Goal: Navigation & Orientation: Find specific page/section

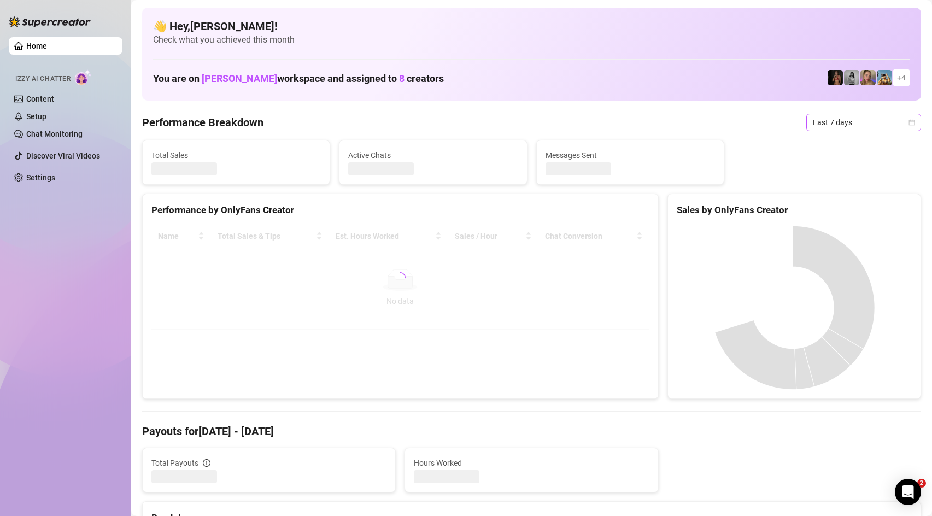
click at [821, 123] on span "Last 7 days" at bounding box center [864, 122] width 102 height 16
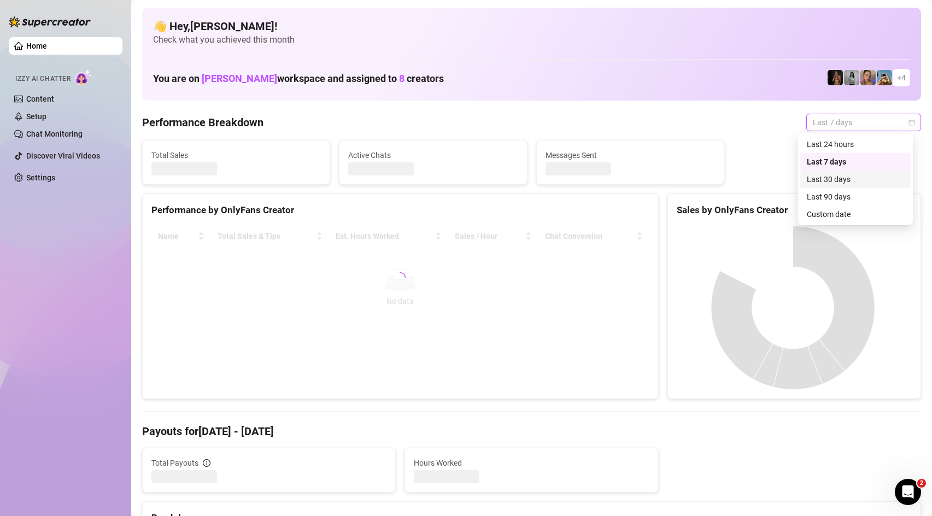
click at [820, 149] on div "Last 24 hours" at bounding box center [855, 144] width 97 height 12
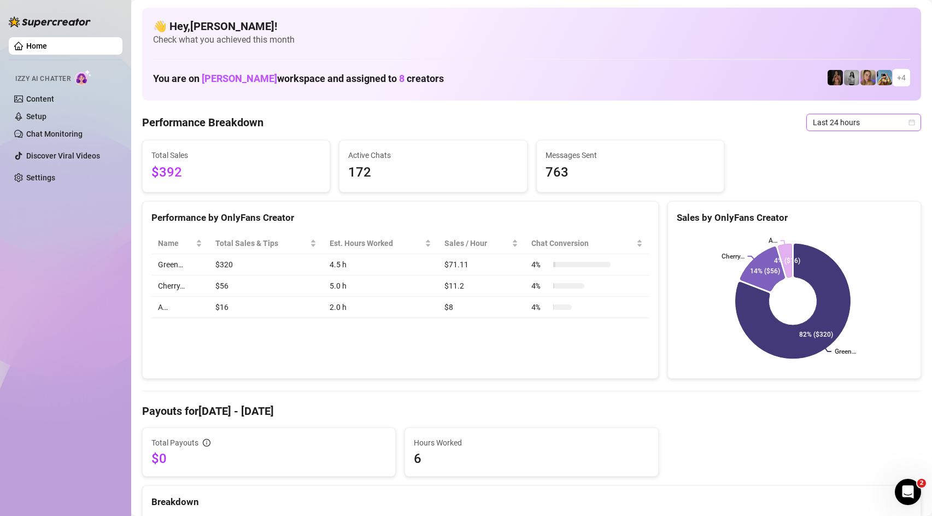
click at [865, 125] on span "Last 24 hours" at bounding box center [864, 122] width 102 height 16
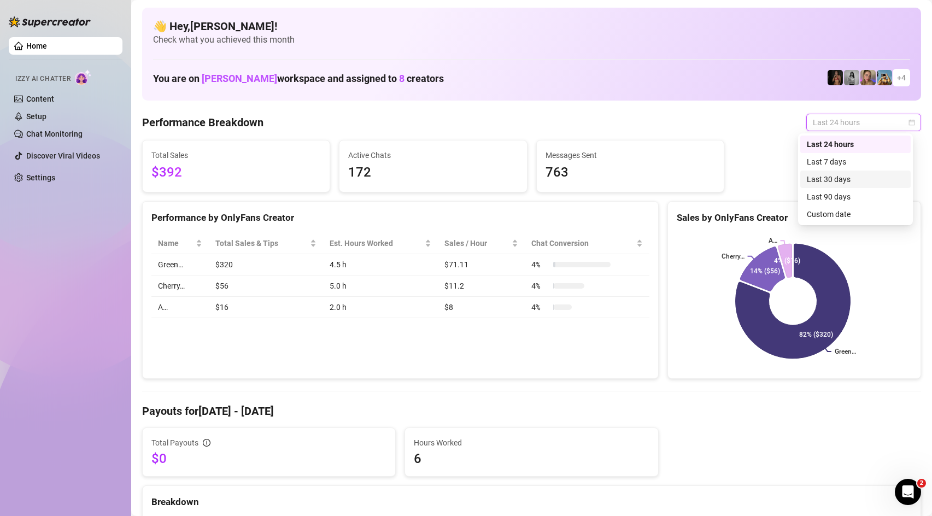
click at [830, 183] on div "Last 30 days" at bounding box center [855, 179] width 97 height 12
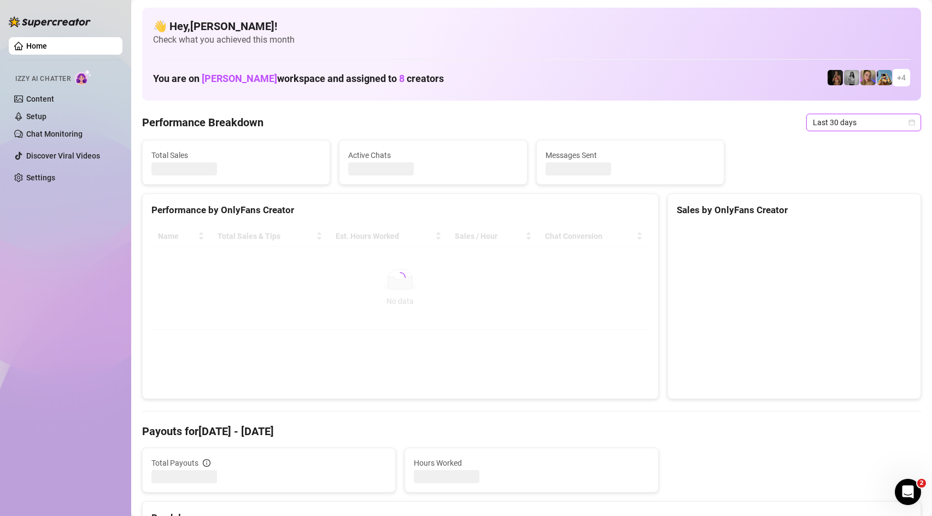
click at [830, 124] on span "Last 30 days" at bounding box center [864, 122] width 102 height 16
click at [836, 148] on div "Last 24 hours" at bounding box center [855, 144] width 97 height 12
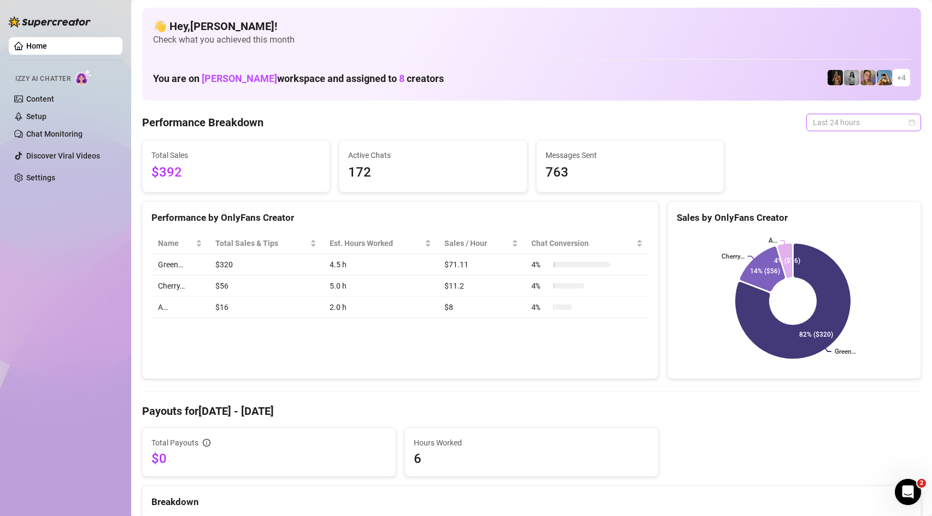
click at [825, 126] on span "Last 24 hours" at bounding box center [864, 122] width 102 height 16
click at [845, 166] on div "Last 7 days" at bounding box center [855, 162] width 97 height 12
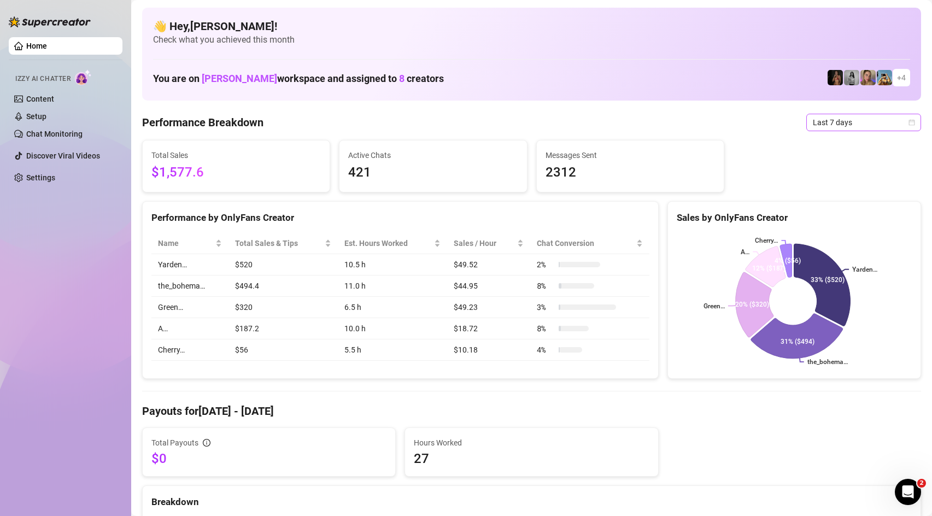
click at [870, 127] on span "Last 7 days" at bounding box center [864, 122] width 102 height 16
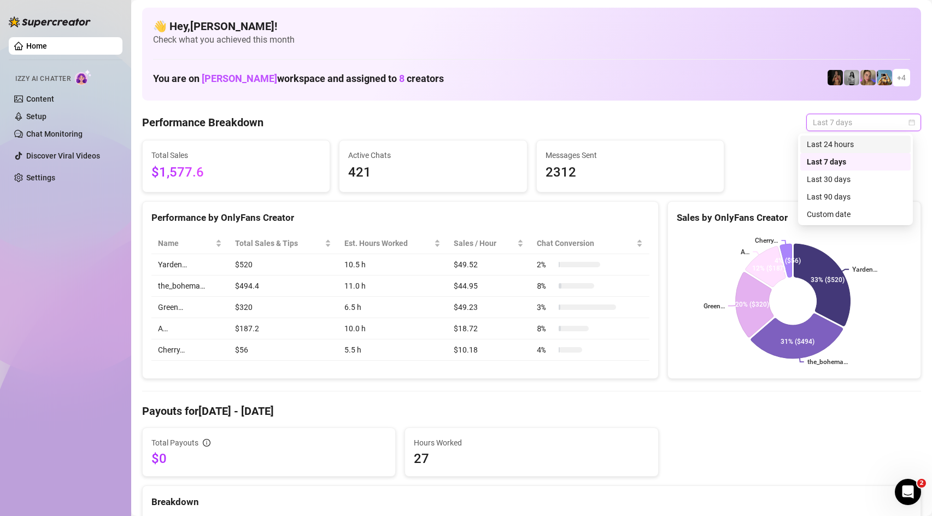
click at [860, 145] on div "Last 24 hours" at bounding box center [855, 144] width 97 height 12
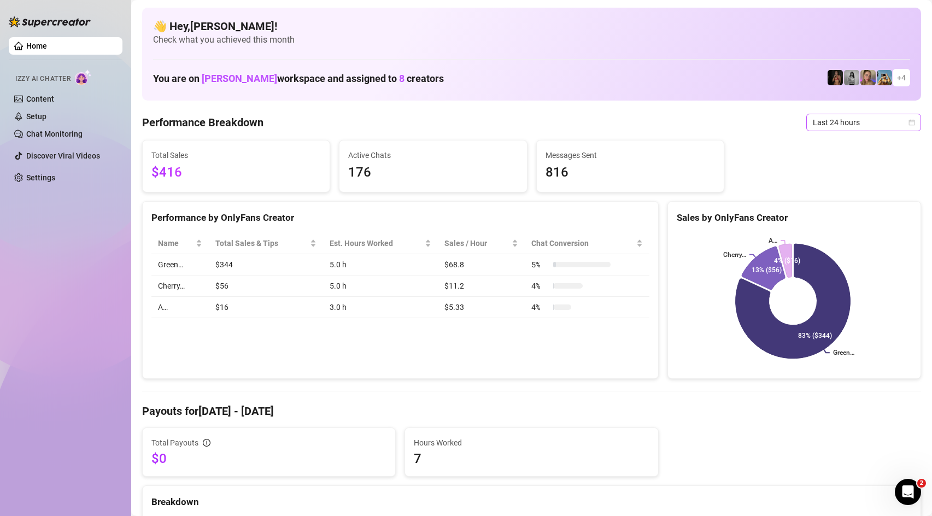
click at [837, 118] on span "Last 24 hours" at bounding box center [864, 122] width 102 height 16
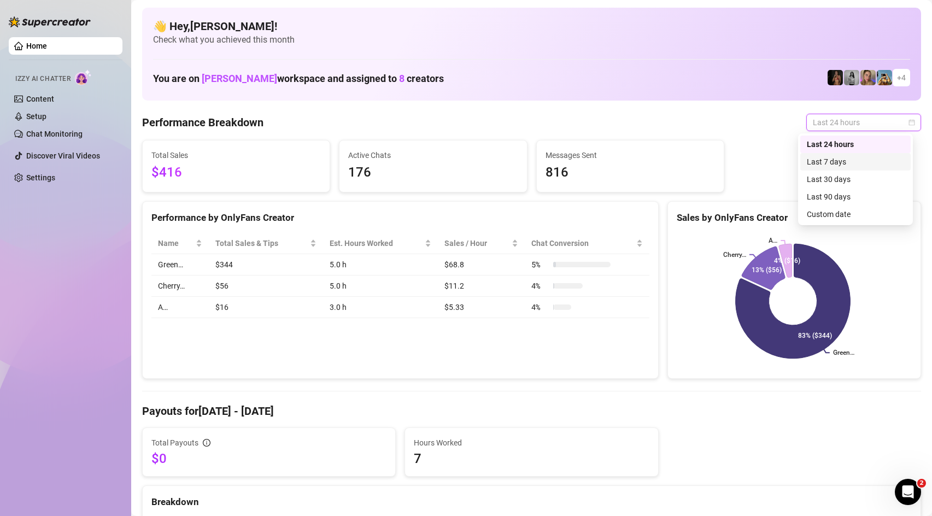
click at [843, 158] on div "Last 7 days" at bounding box center [855, 162] width 97 height 12
click at [849, 123] on span "Last 24 hours" at bounding box center [864, 122] width 102 height 16
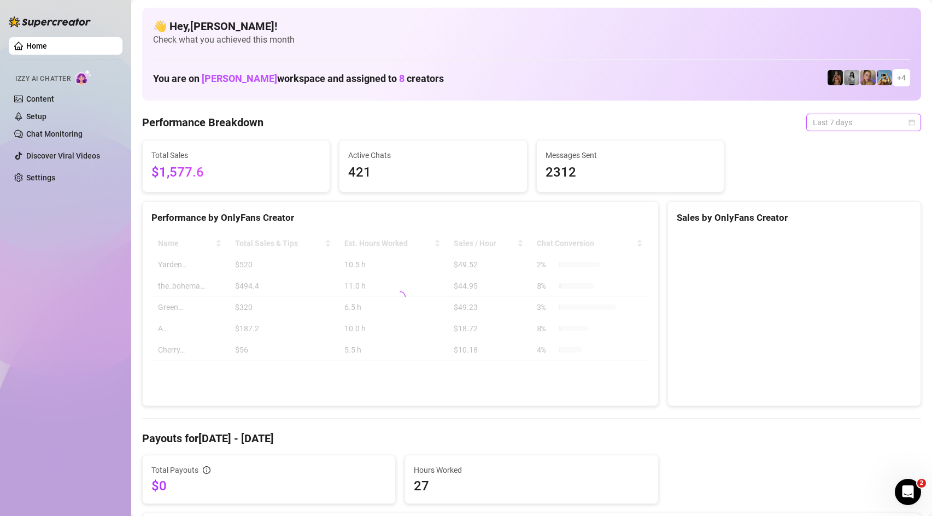
click at [849, 124] on span "Last 7 days" at bounding box center [864, 122] width 102 height 16
click at [855, 140] on div "Total Sales $1,577.6 Active Chats 421 Messages Sent 2312" at bounding box center [532, 166] width 788 height 53
click at [847, 146] on div "Total Sales $1,577.6 Active Chats 421 Messages Sent 2312" at bounding box center [532, 166] width 788 height 53
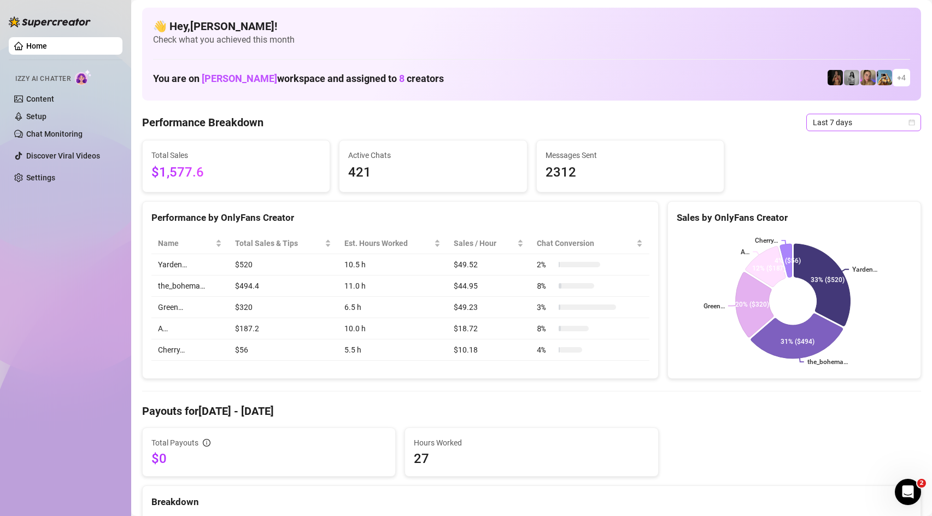
click at [842, 129] on span "Last 7 days" at bounding box center [864, 122] width 102 height 16
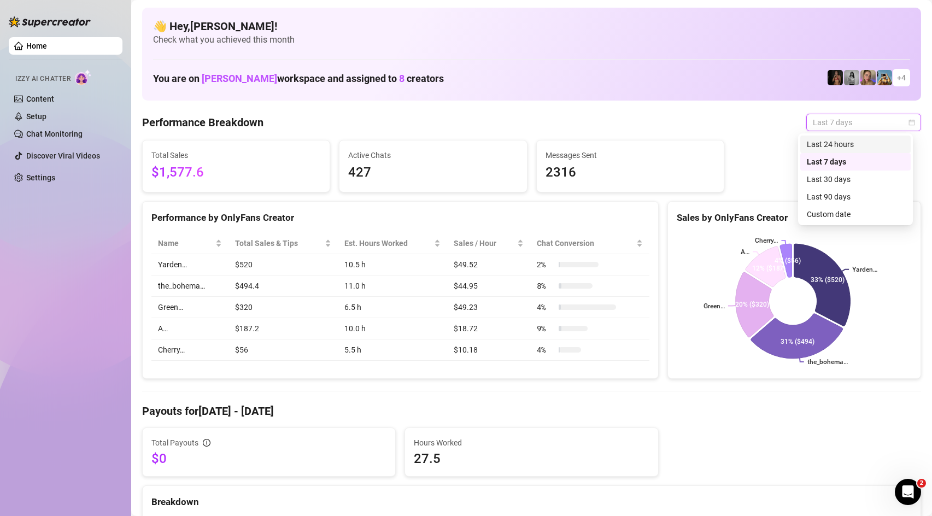
click at [839, 142] on div "Last 24 hours" at bounding box center [855, 144] width 97 height 12
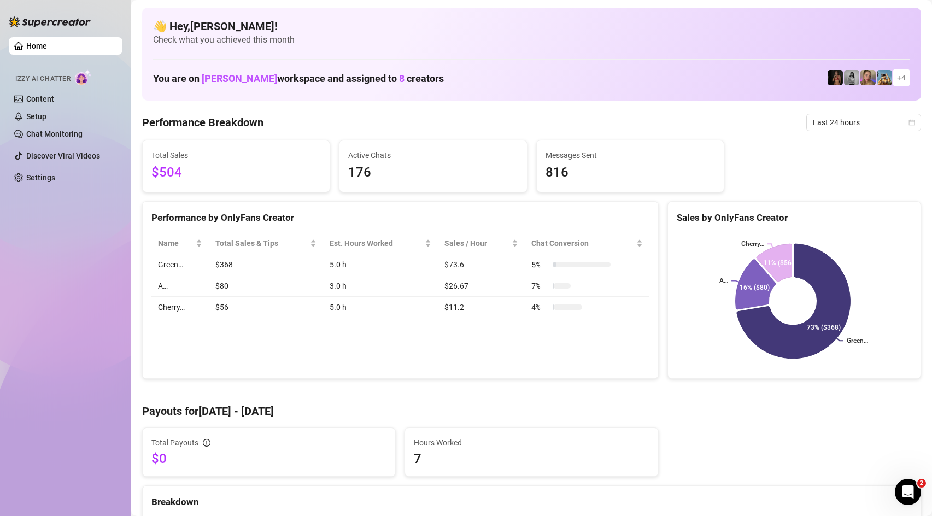
click at [872, 118] on span "Last 24 hours" at bounding box center [864, 122] width 102 height 16
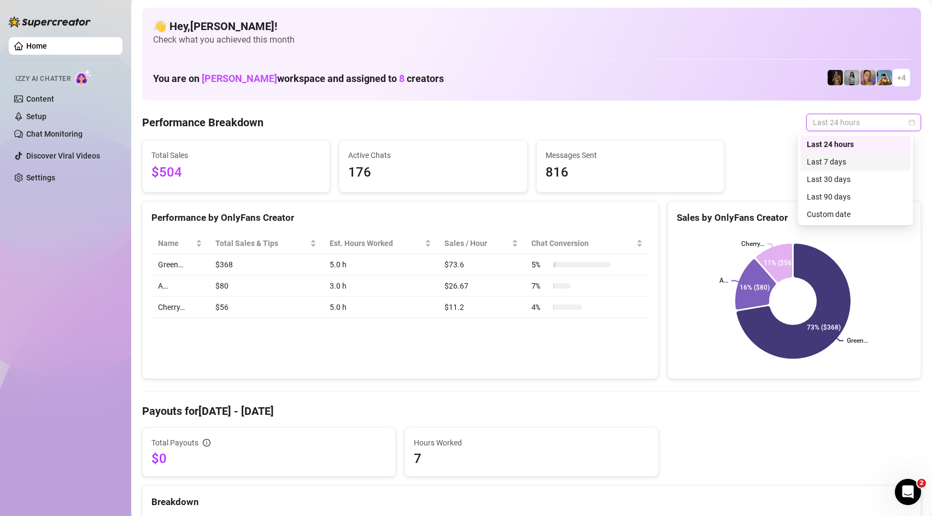
click at [865, 159] on div "Last 7 days" at bounding box center [855, 162] width 97 height 12
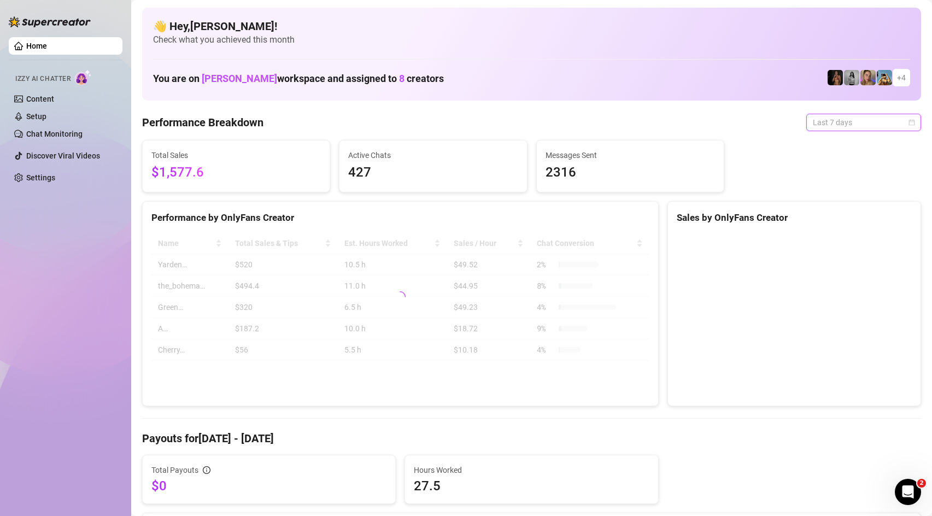
click at [847, 121] on span "Last 7 days" at bounding box center [864, 122] width 102 height 16
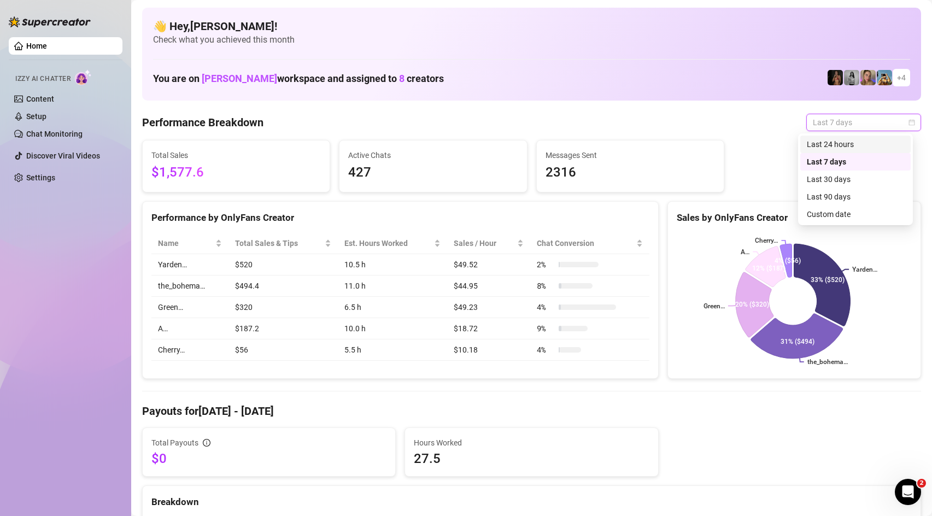
click at [852, 143] on div "Last 24 hours" at bounding box center [855, 144] width 97 height 12
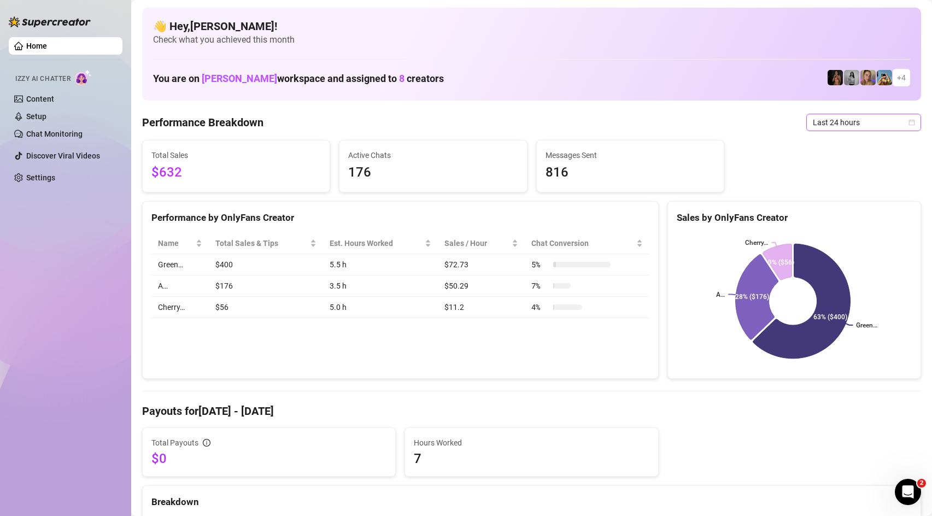
click at [864, 122] on span "Last 24 hours" at bounding box center [864, 122] width 102 height 16
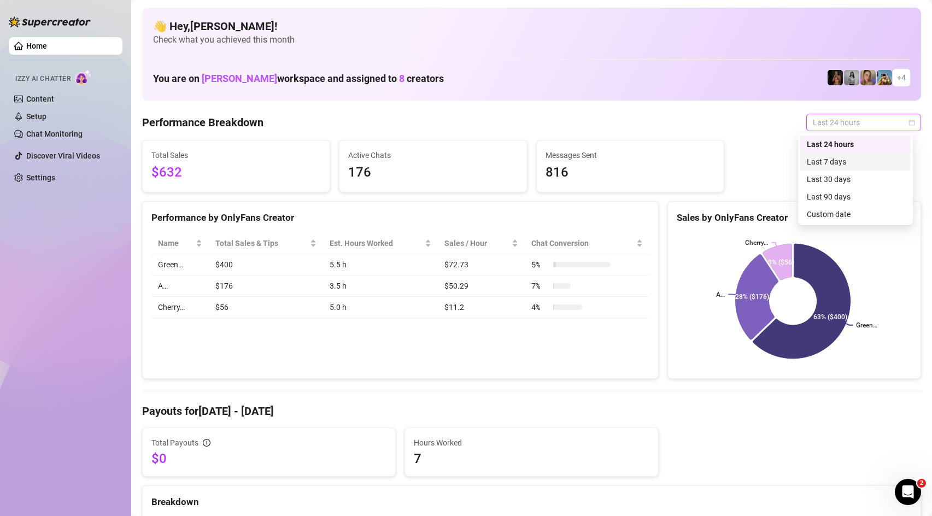
click at [848, 167] on div "Last 7 days" at bounding box center [855, 162] width 97 height 12
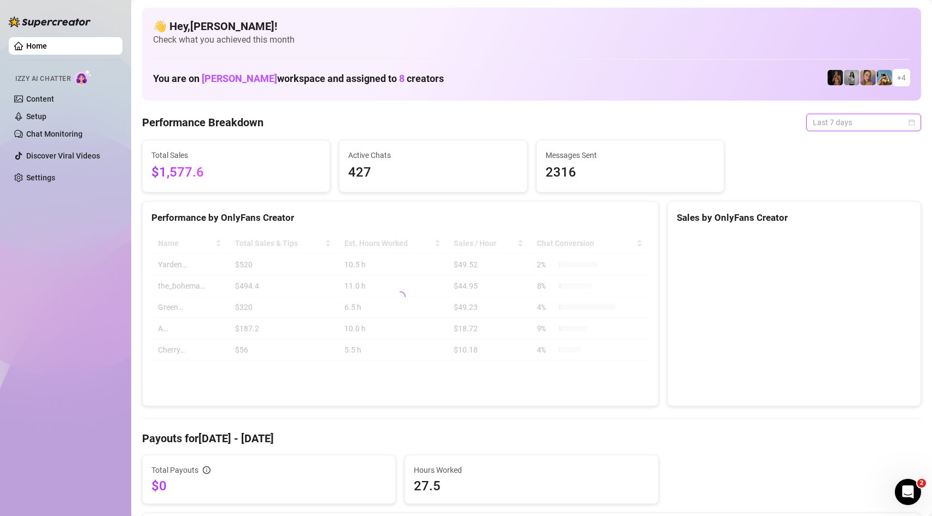
click at [838, 125] on span "Last 7 days" at bounding box center [864, 122] width 102 height 16
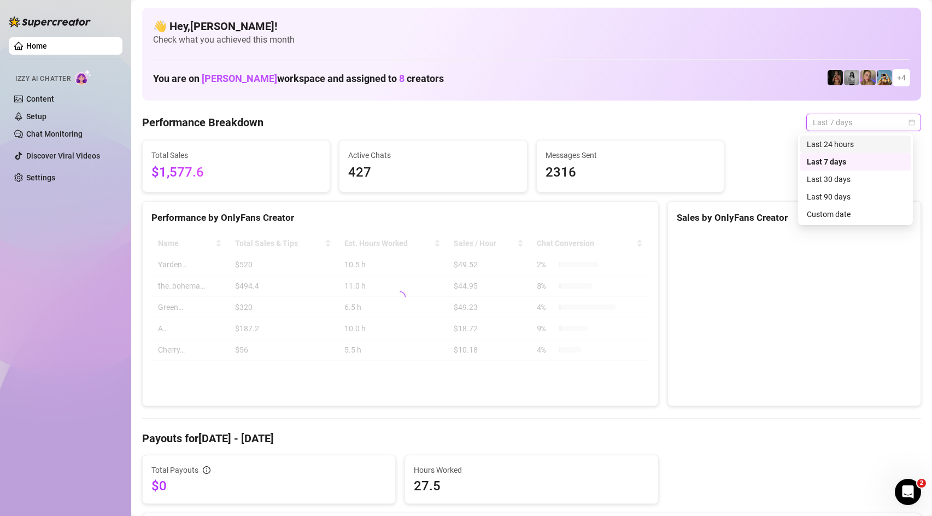
drag, startPoint x: 848, startPoint y: 148, endPoint x: 273, endPoint y: 207, distance: 577.8
click at [848, 148] on div "Last 24 hours" at bounding box center [855, 144] width 97 height 12
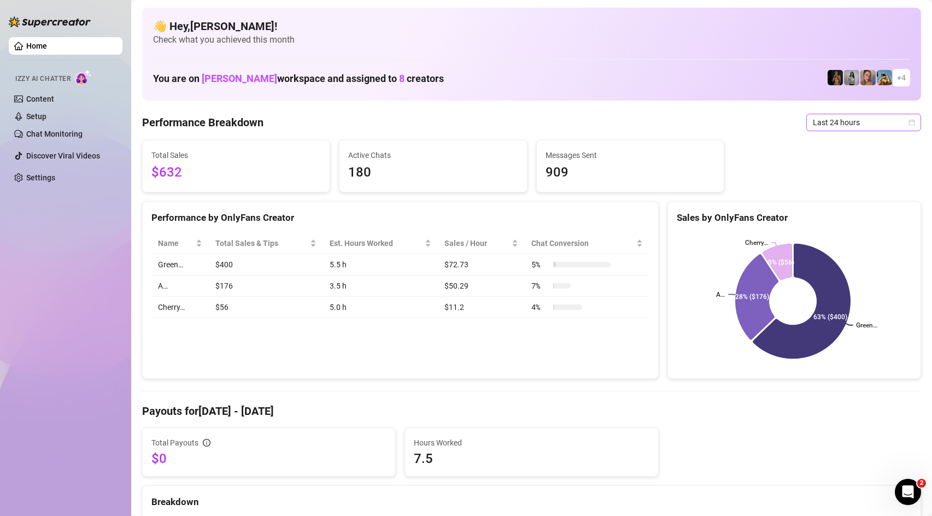
click at [877, 123] on span "Last 24 hours" at bounding box center [864, 122] width 102 height 16
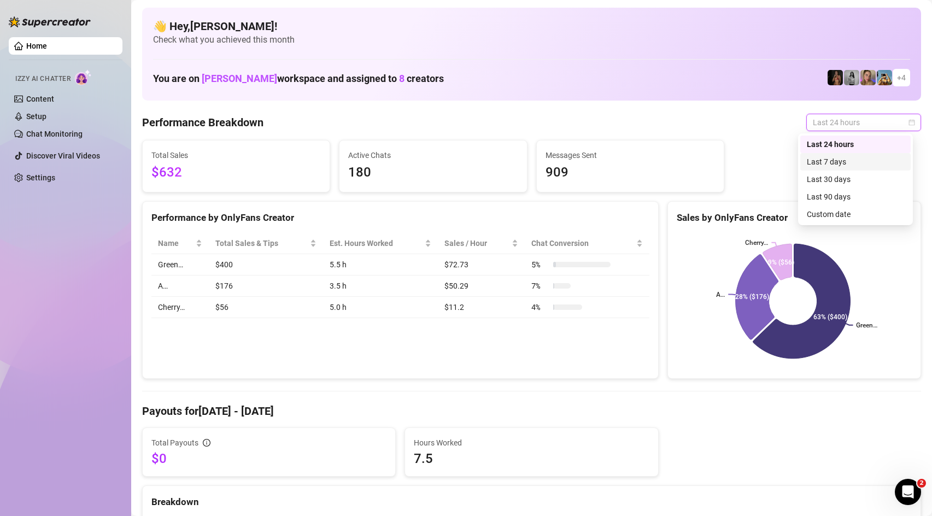
click at [863, 168] on div "Last 7 days" at bounding box center [856, 162] width 110 height 18
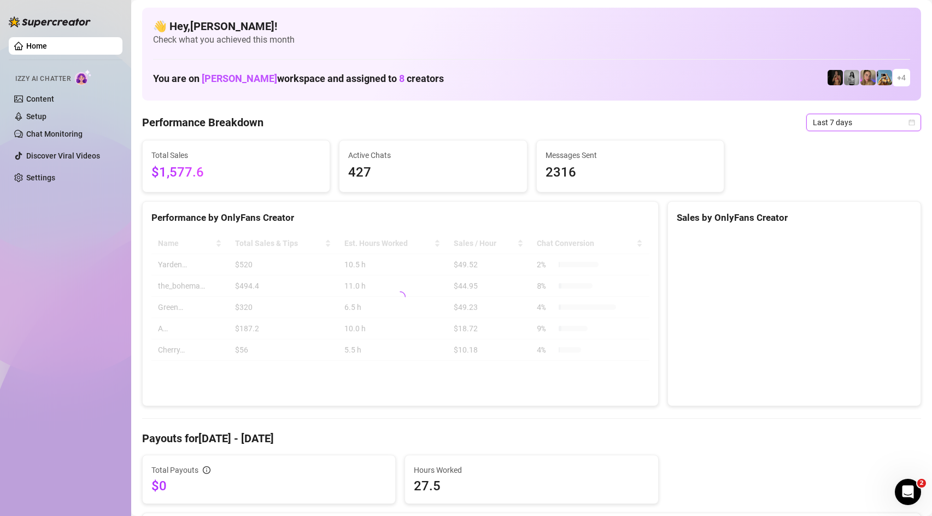
click at [840, 120] on span "Last 7 days" at bounding box center [864, 122] width 102 height 16
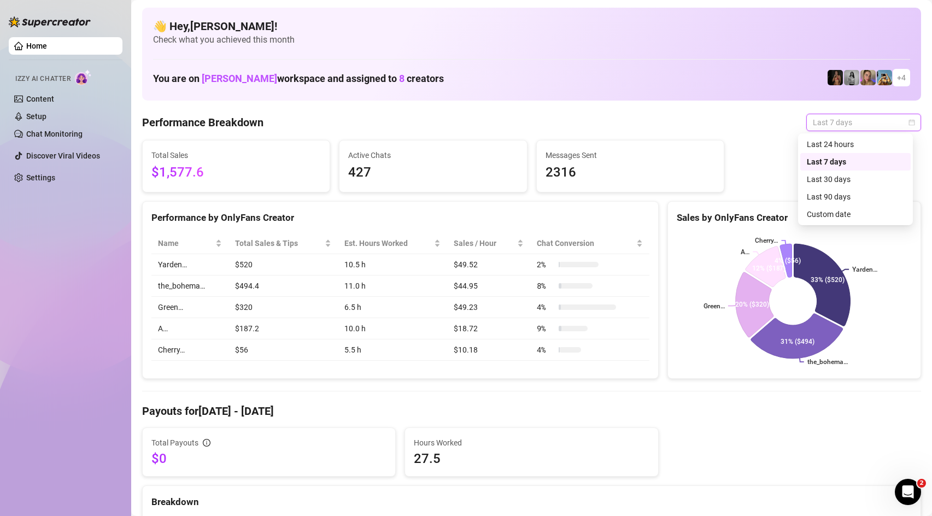
click at [859, 141] on div "Last 24 hours" at bounding box center [855, 144] width 97 height 12
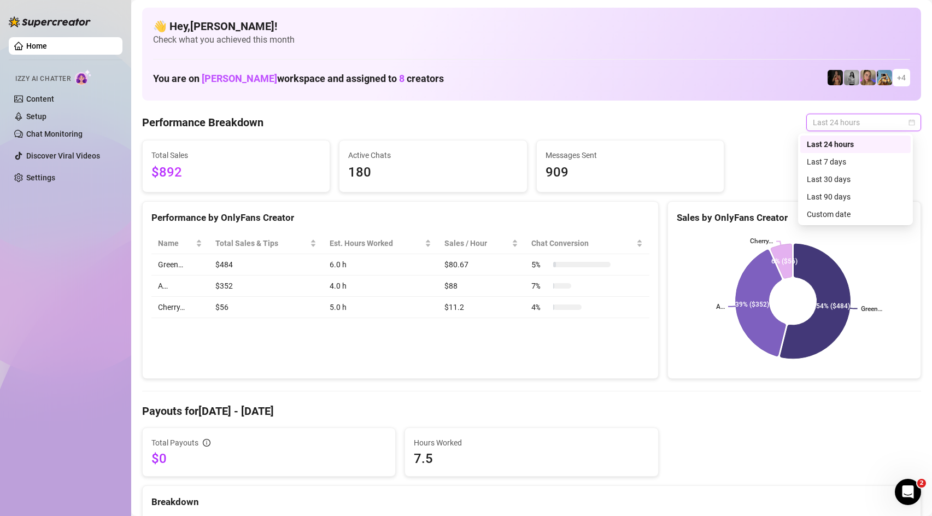
click at [865, 124] on span "Last 24 hours" at bounding box center [864, 122] width 102 height 16
click at [838, 164] on div "Last 7 days" at bounding box center [855, 162] width 97 height 12
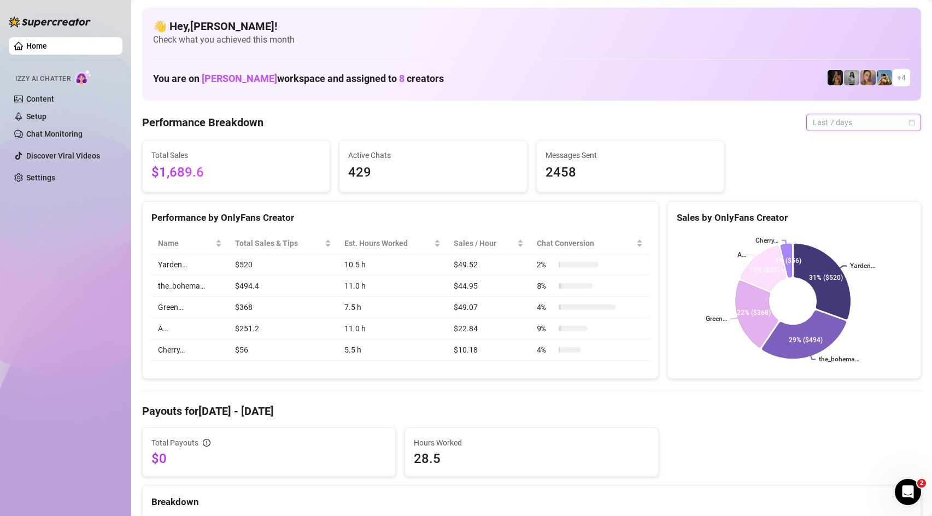
click at [831, 123] on span "Last 7 days" at bounding box center [864, 122] width 102 height 16
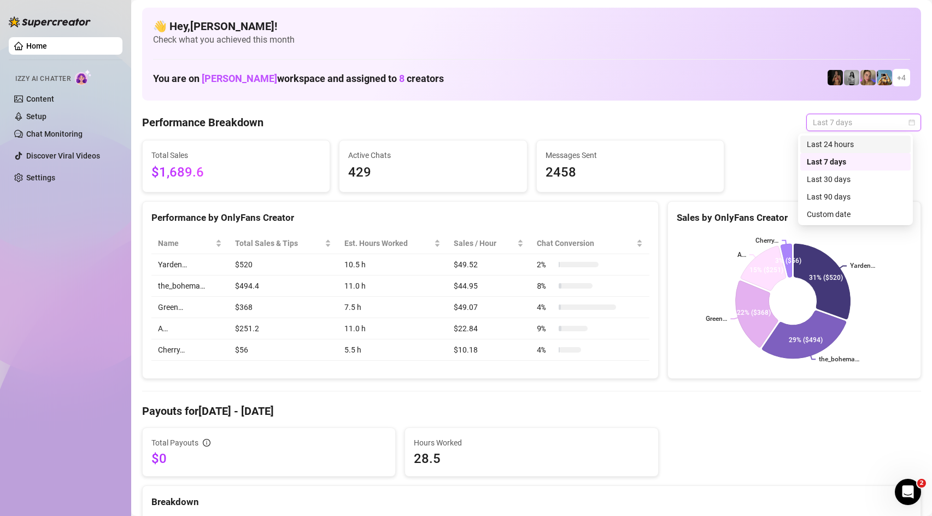
click at [839, 145] on div "Last 24 hours" at bounding box center [855, 144] width 97 height 12
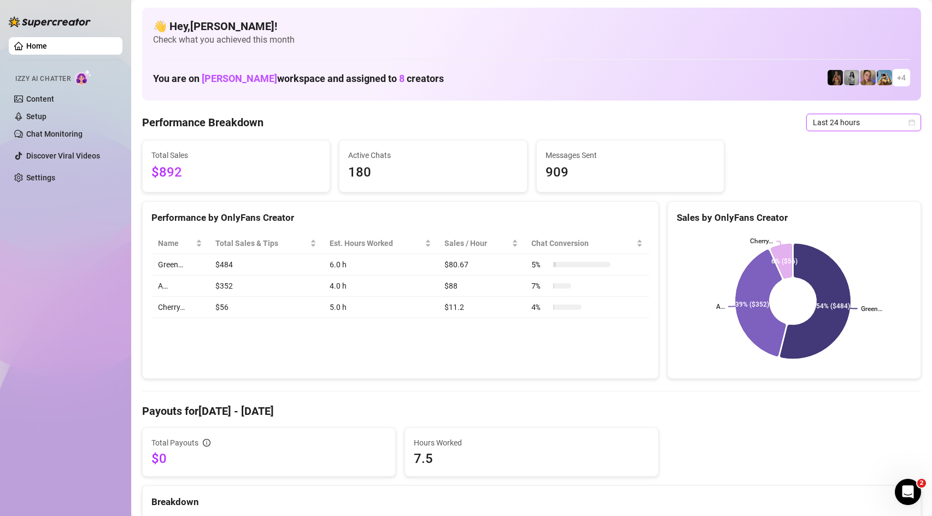
click at [219, 308] on td "$56" at bounding box center [266, 307] width 114 height 21
click at [250, 290] on td "$352" at bounding box center [266, 286] width 114 height 21
